Goal: Task Accomplishment & Management: Manage account settings

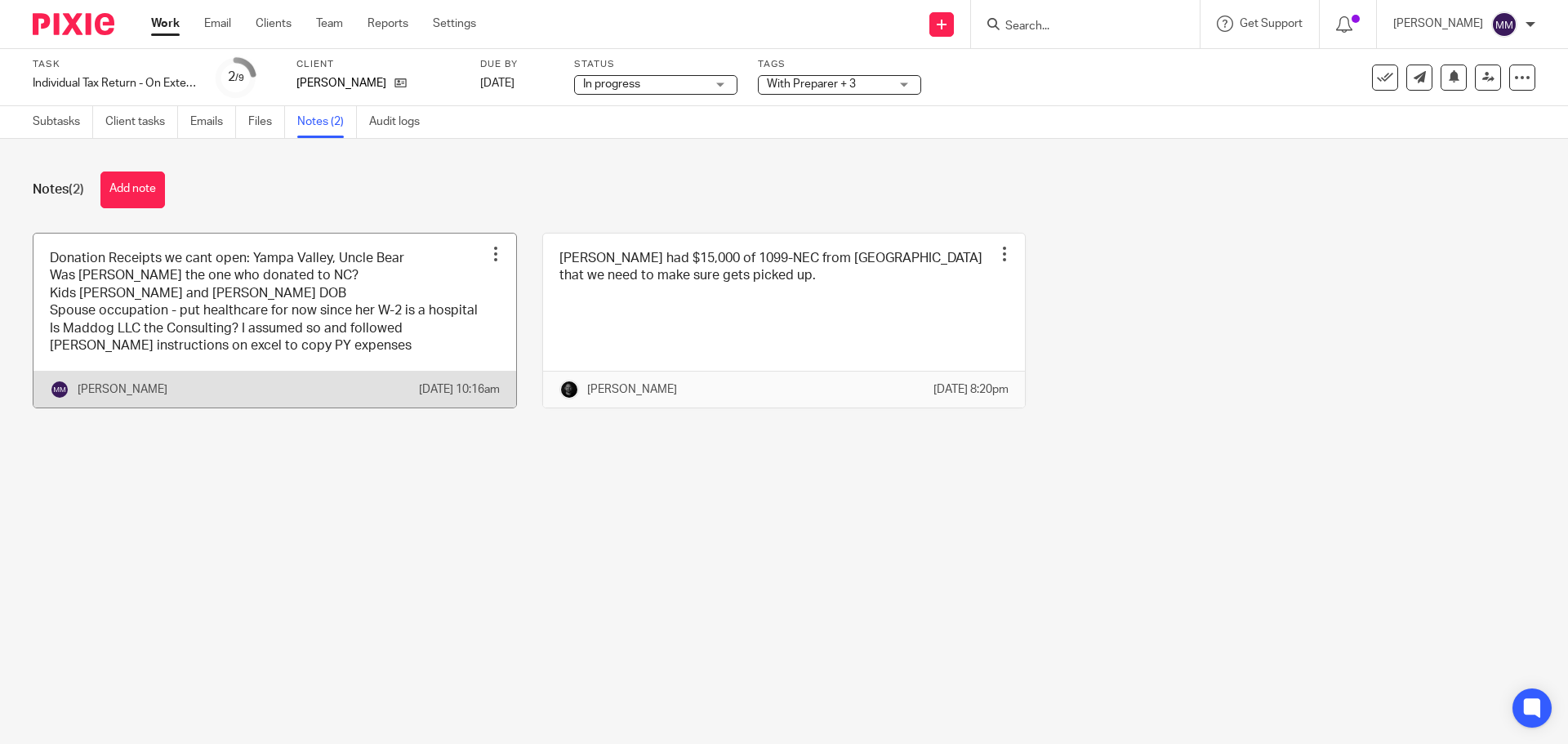
click at [354, 292] on link at bounding box center [274, 321] width 482 height 175
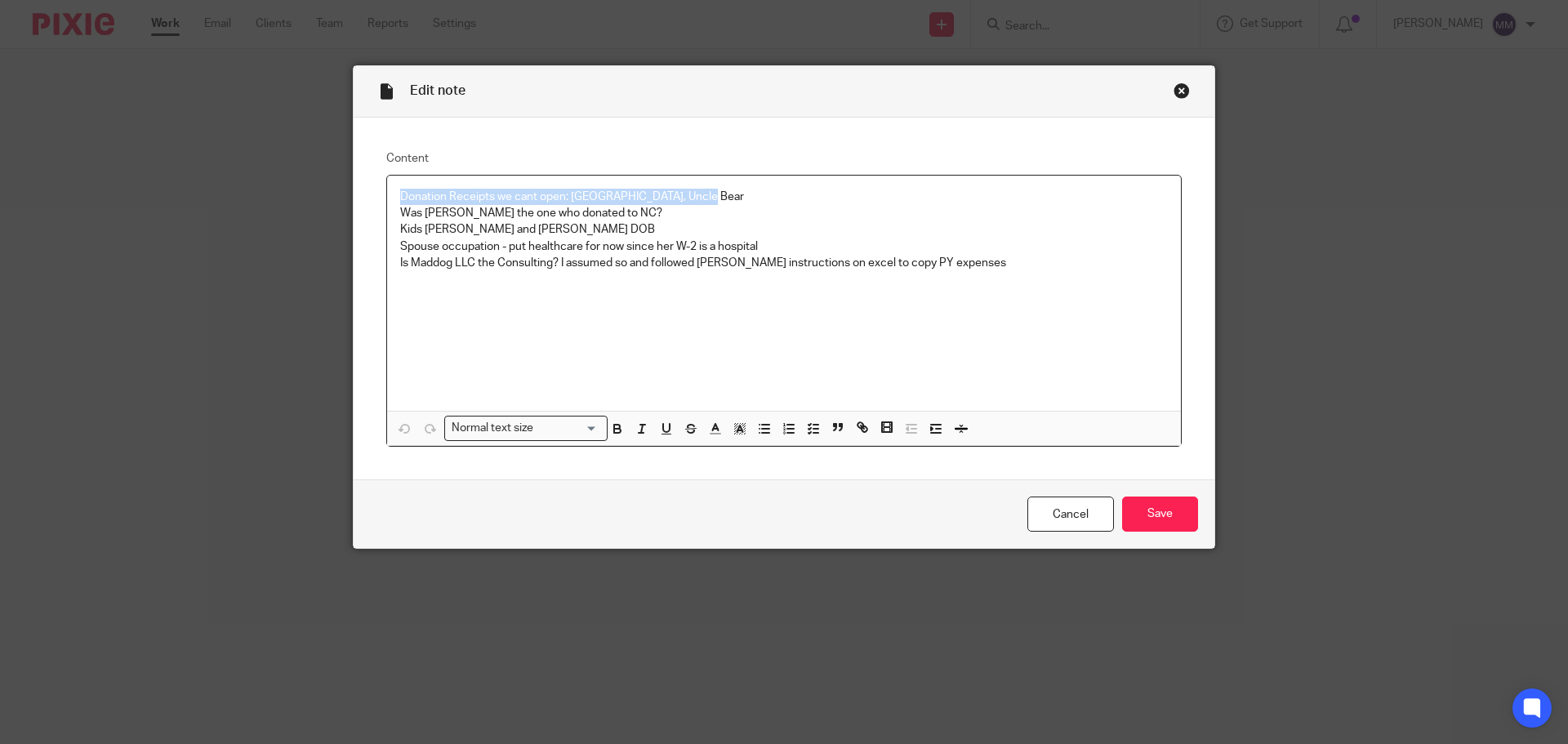
drag, startPoint x: 713, startPoint y: 192, endPoint x: 373, endPoint y: 194, distance: 340.0
click at [373, 194] on div "Content Donation Receipts we cant open: Yampa Valley, Uncle Bear Was Jeremy the…" at bounding box center [784, 298] width 861 height 363
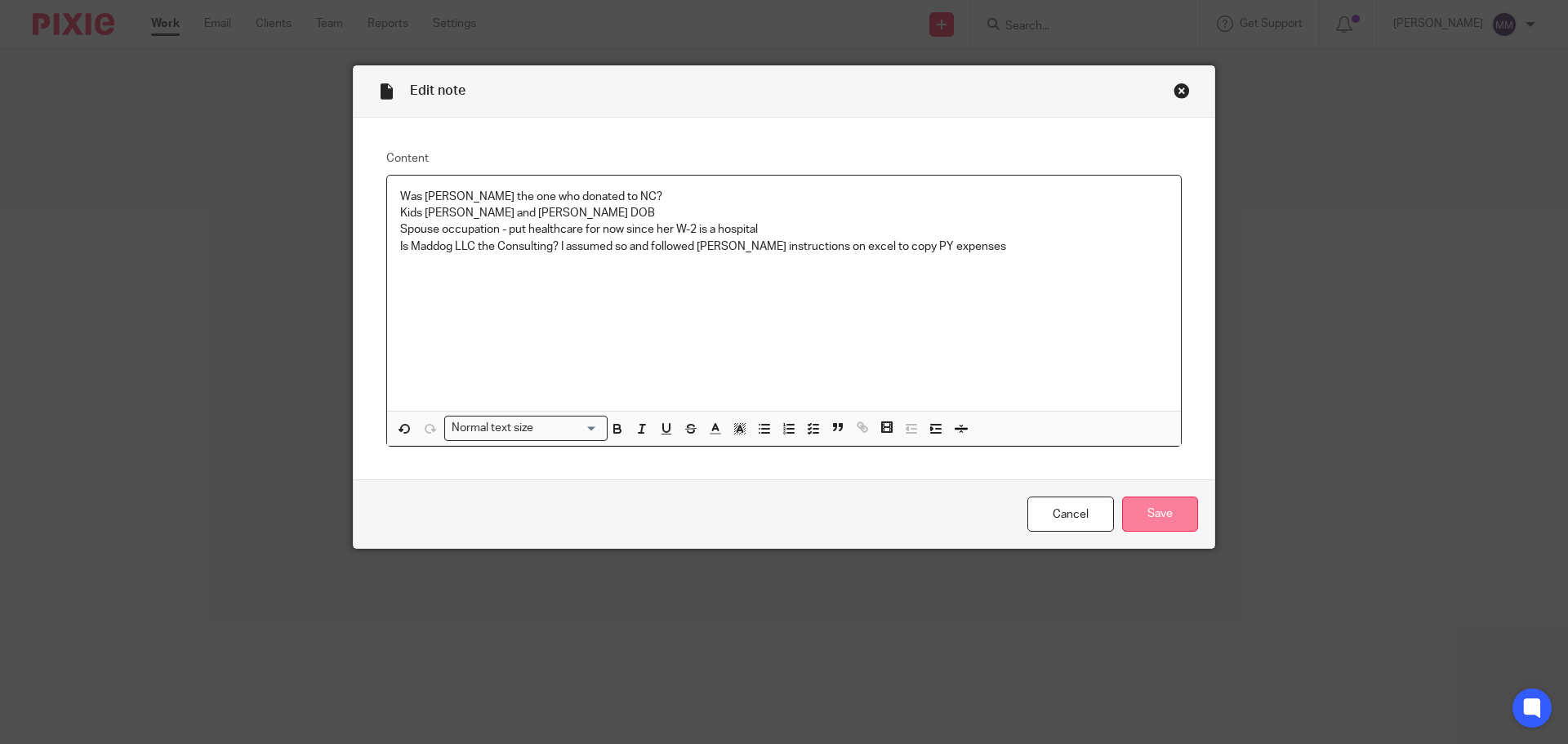
click at [1173, 526] on input "Save" at bounding box center [1159, 514] width 76 height 35
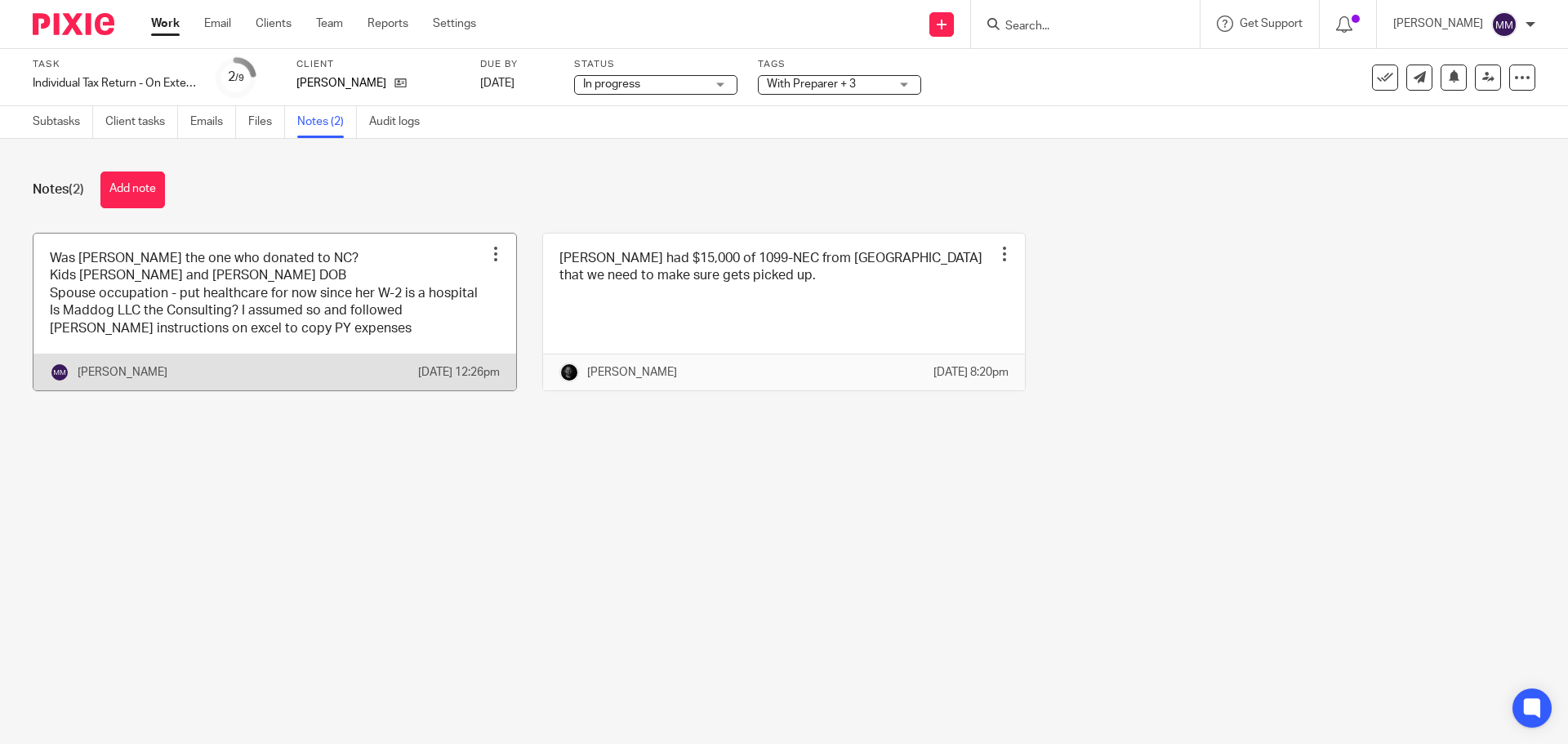
click at [342, 270] on link at bounding box center [274, 312] width 482 height 157
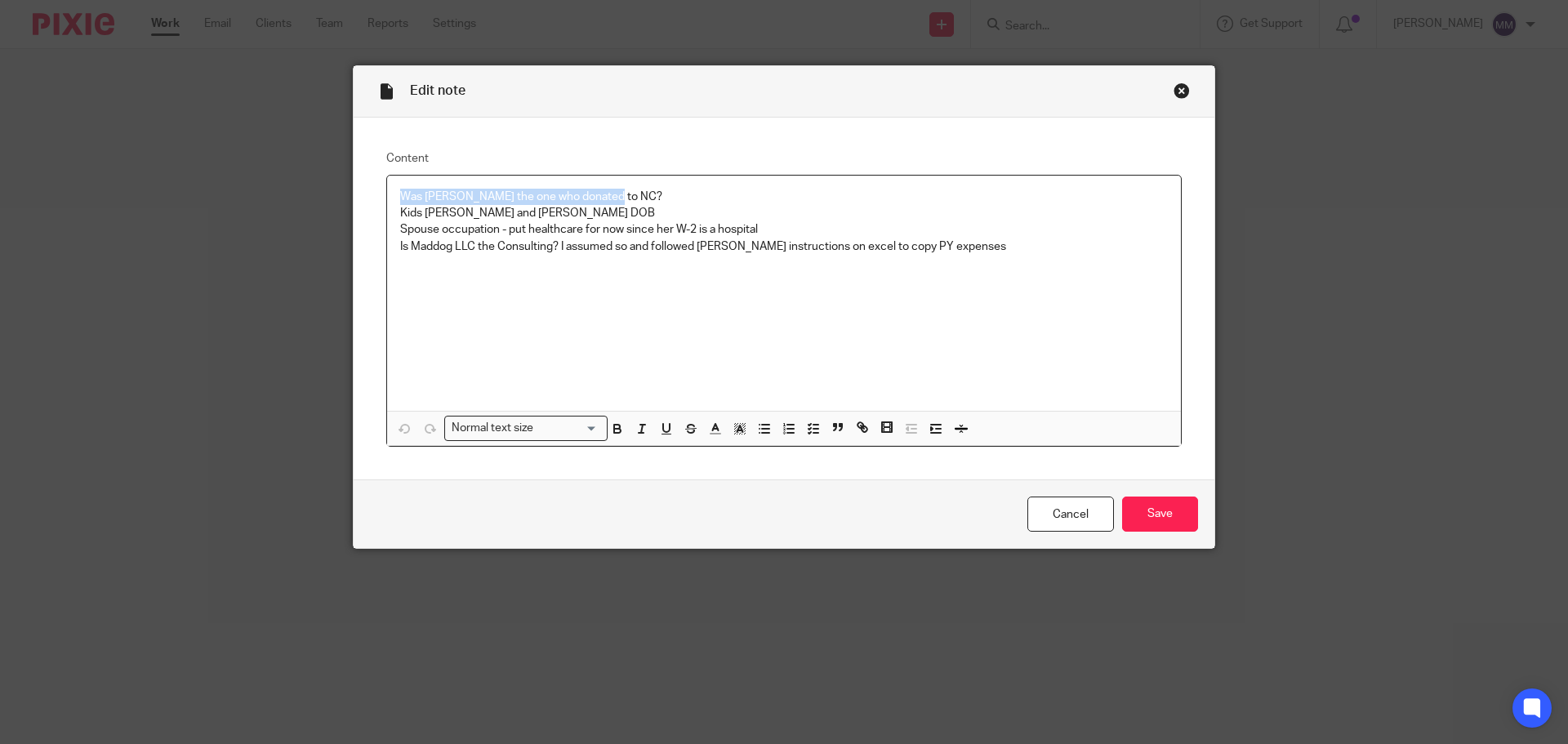
drag, startPoint x: 395, startPoint y: 192, endPoint x: 630, endPoint y: 188, distance: 235.0
click at [630, 189] on p "Was Jeremy the one who donated to NC?" at bounding box center [784, 196] width 767 height 16
copy p "Was Jeremy the one who donated to NC?"
